Goal: Transaction & Acquisition: Purchase product/service

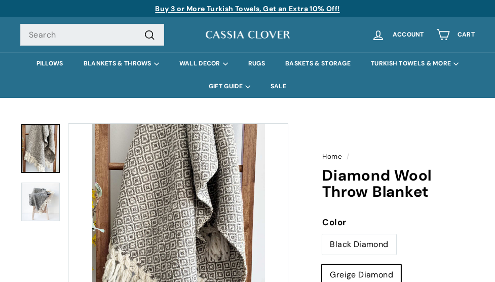
click at [45, 203] on img at bounding box center [40, 201] width 39 height 39
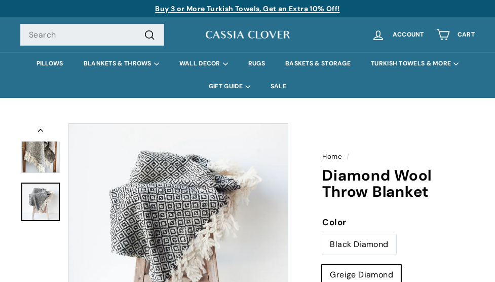
click at [167, 218] on button "Zoom" at bounding box center [178, 233] width 219 height 219
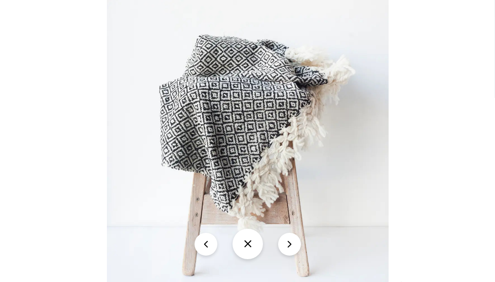
click at [239, 155] on img at bounding box center [248, 141] width 282 height 282
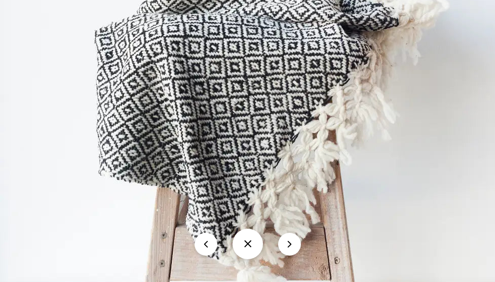
click at [427, 75] on img at bounding box center [254, 129] width 509 height 509
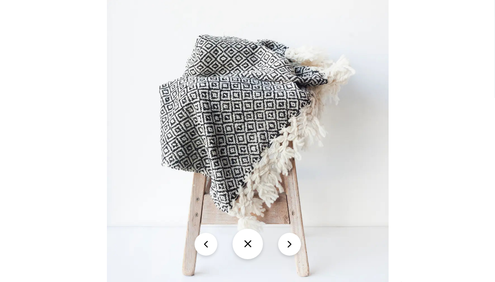
click at [252, 240] on button at bounding box center [248, 244] width 30 height 30
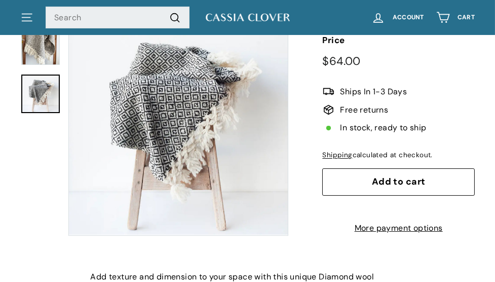
scroll to position [278, 0]
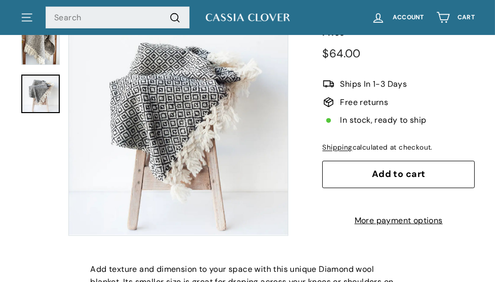
click at [394, 174] on span "Add to cart" at bounding box center [399, 174] width 54 height 12
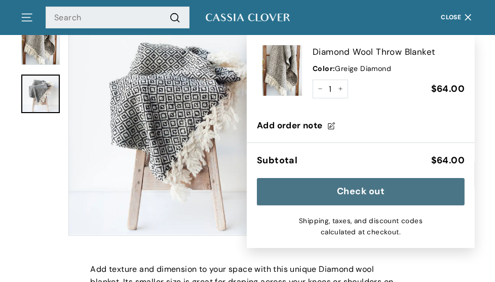
click at [484, 96] on div "Home / Diamond Wool Throw Blanket icon-chevron Home / Diamond Wool Throw Blanke…" at bounding box center [247, 41] width 495 height 402
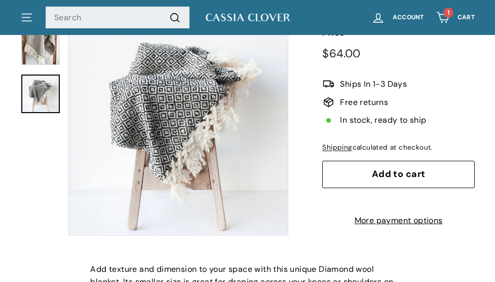
click at [245, 19] on img at bounding box center [248, 17] width 86 height 13
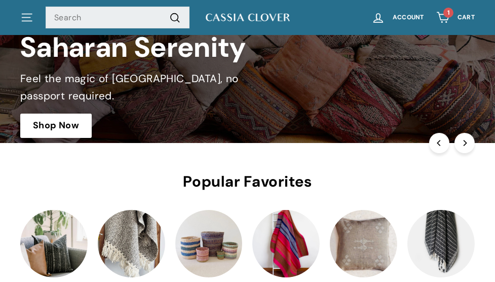
scroll to position [75, 0]
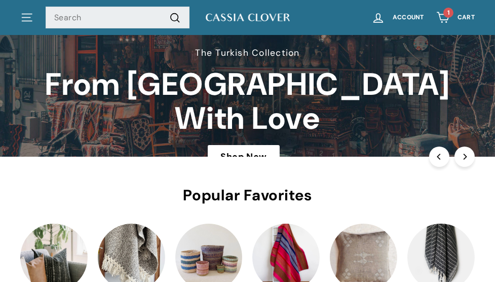
click at [458, 16] on span "Cart" at bounding box center [466, 17] width 17 height 7
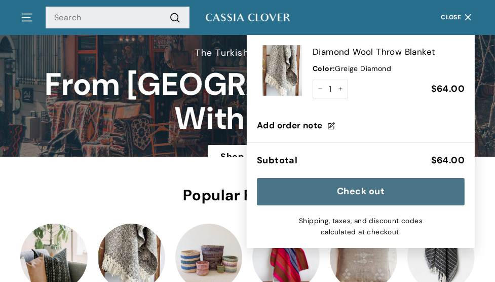
click at [370, 47] on link "Diamond Wool Throw Blanket" at bounding box center [389, 52] width 152 height 14
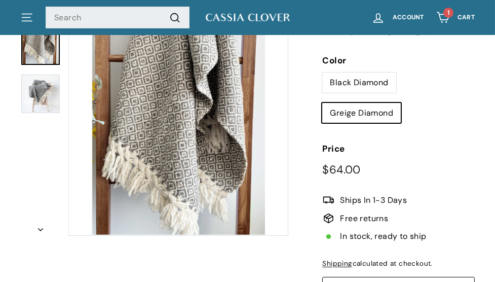
scroll to position [146, 0]
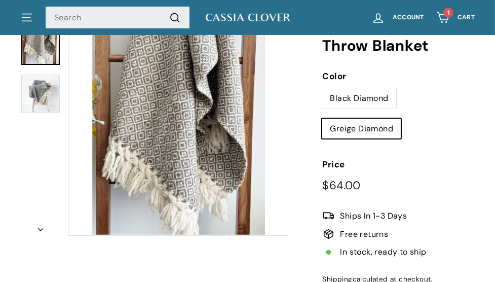
click at [350, 94] on label "Black Diamond" at bounding box center [359, 98] width 74 height 20
click at [322, 88] on input "Black Diamond" at bounding box center [322, 88] width 1 height 1
radio input "true"
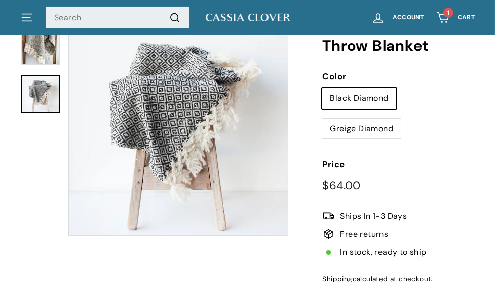
click at [346, 124] on label "Greige Diamond" at bounding box center [361, 129] width 79 height 20
click at [322, 119] on input "Greige Diamond" at bounding box center [322, 118] width 1 height 1
radio input "true"
